Goal: Go to known website: Access a specific website the user already knows

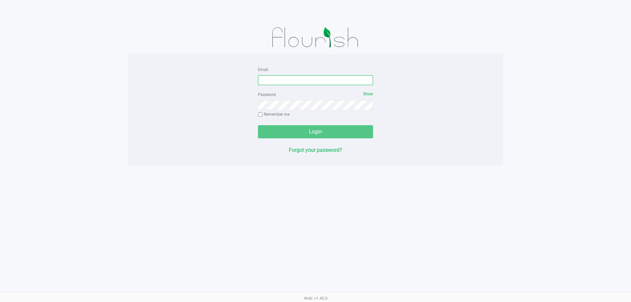
click at [283, 76] on input "Email" at bounding box center [315, 80] width 115 height 10
type input "tkane@liveparallel.com"
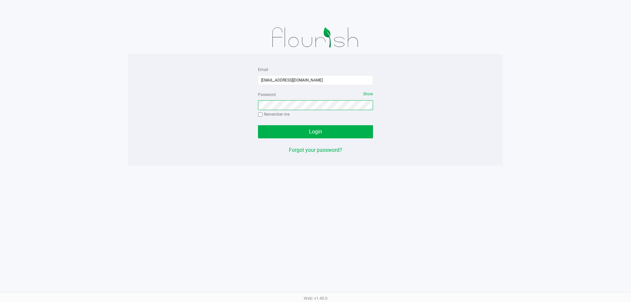
click at [258, 125] on button "Login" at bounding box center [315, 131] width 115 height 13
